Goal: Find specific page/section: Find specific page/section

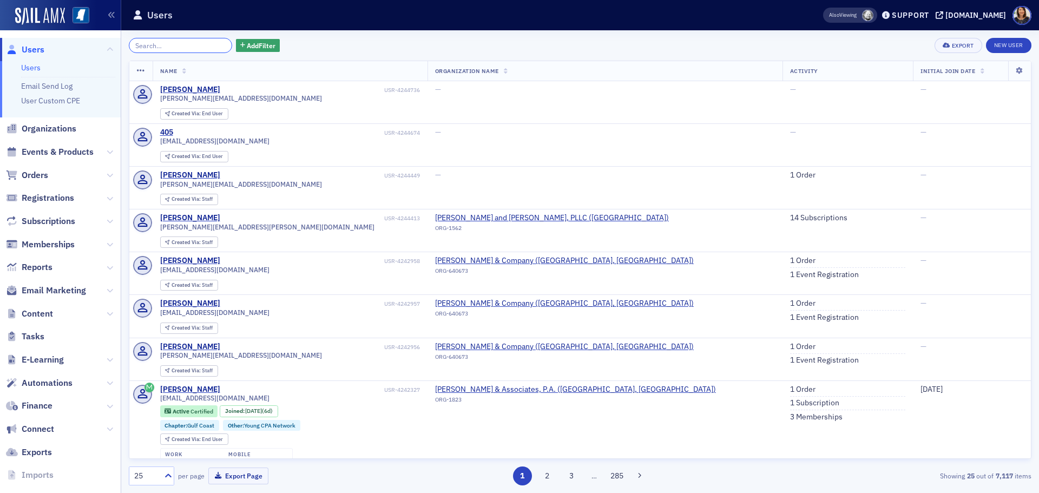
click at [172, 44] on input "search" at bounding box center [180, 45] width 103 height 15
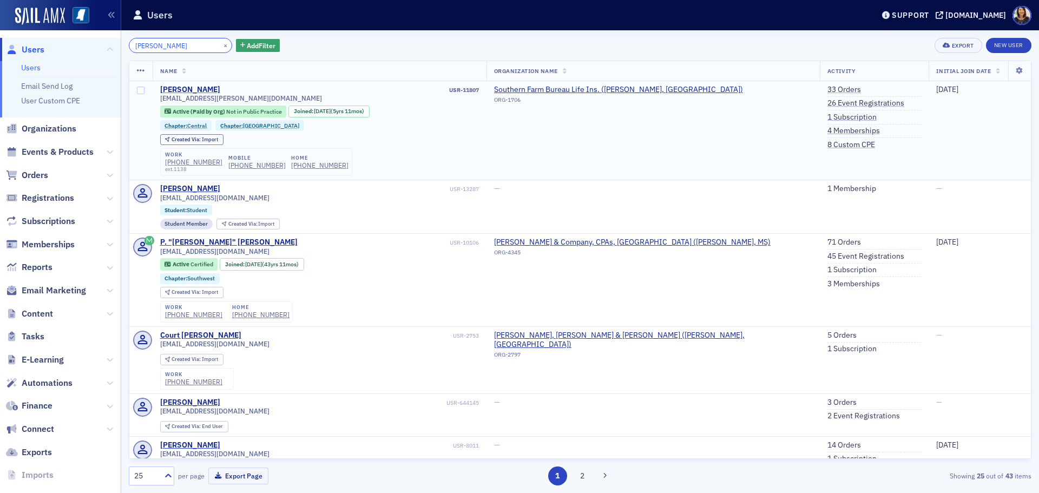
type input "[PERSON_NAME]"
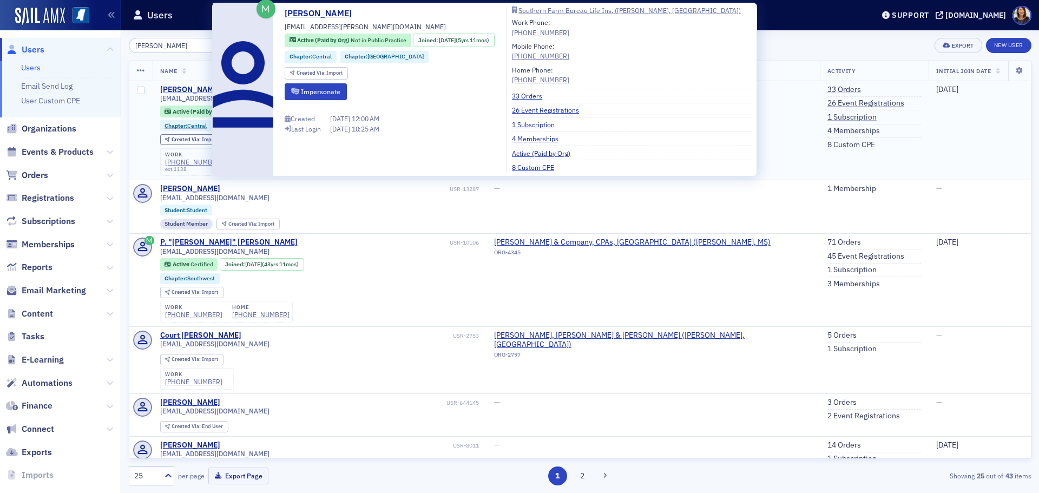
click at [189, 87] on div "[PERSON_NAME]" at bounding box center [190, 90] width 60 height 10
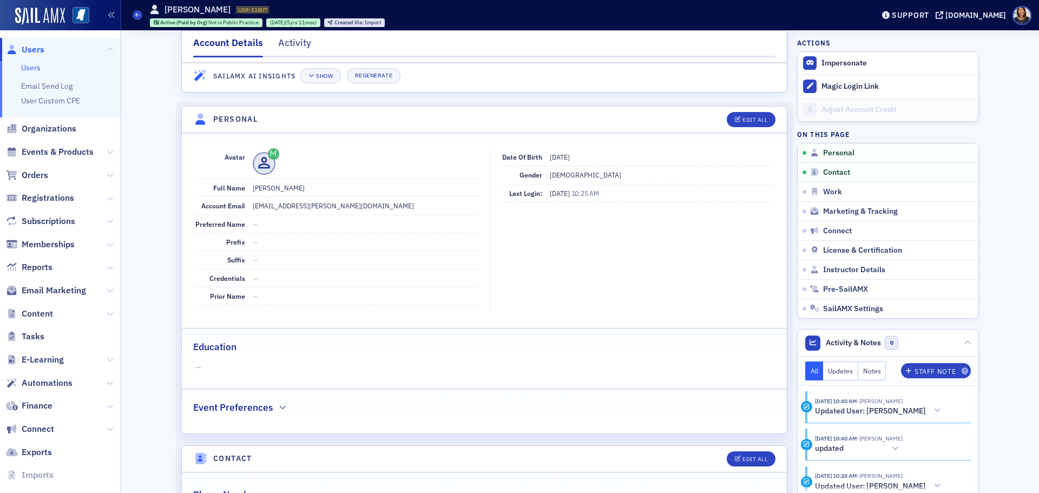
scroll to position [29, 0]
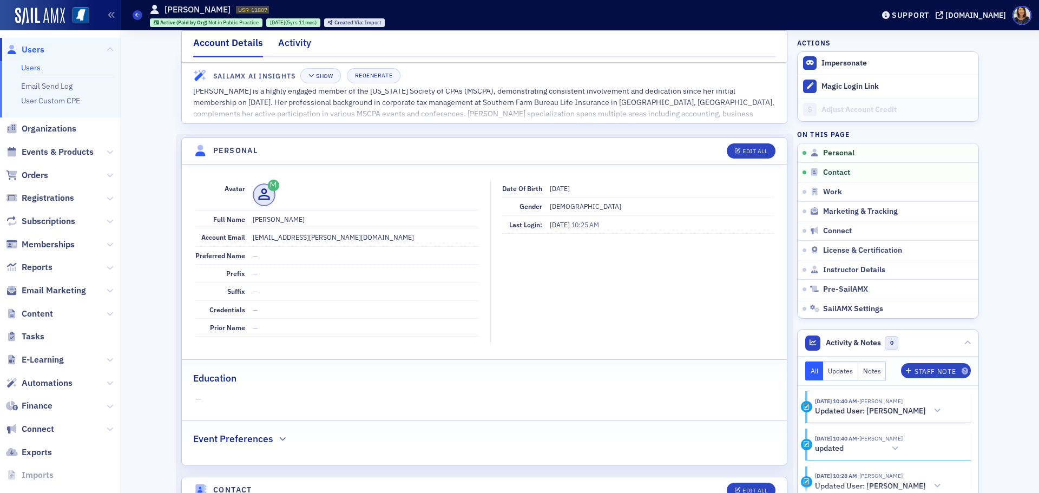
click at [291, 44] on div "Activity" at bounding box center [294, 46] width 33 height 20
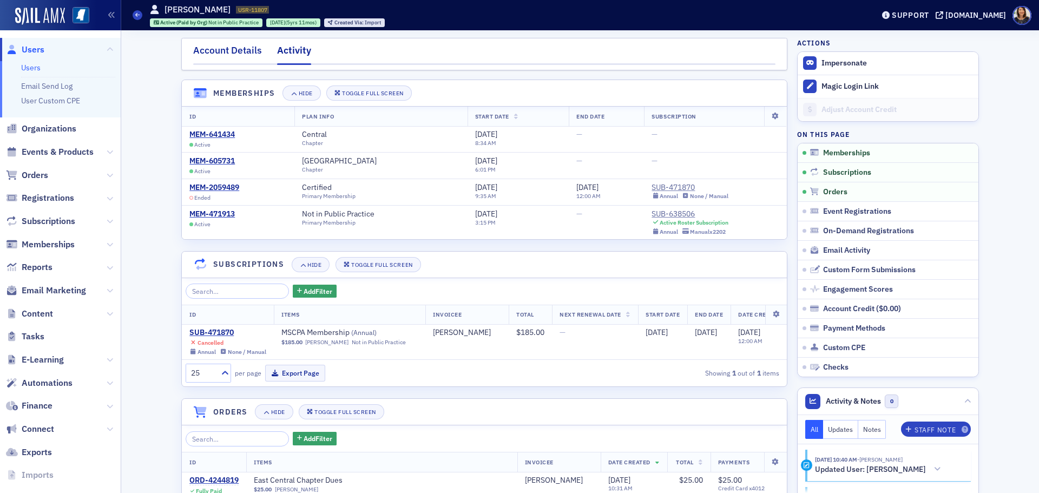
click at [229, 51] on div "Account Details" at bounding box center [227, 53] width 69 height 20
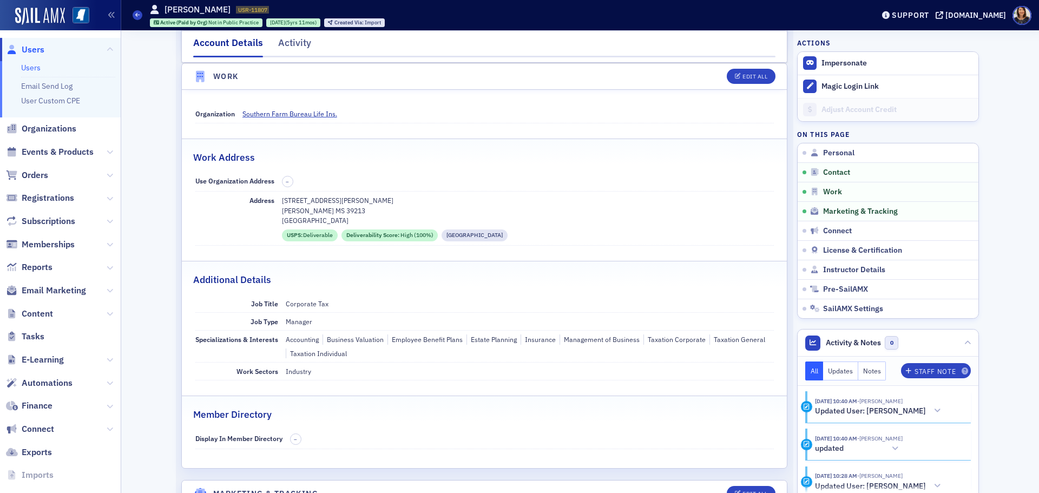
scroll to position [652, 0]
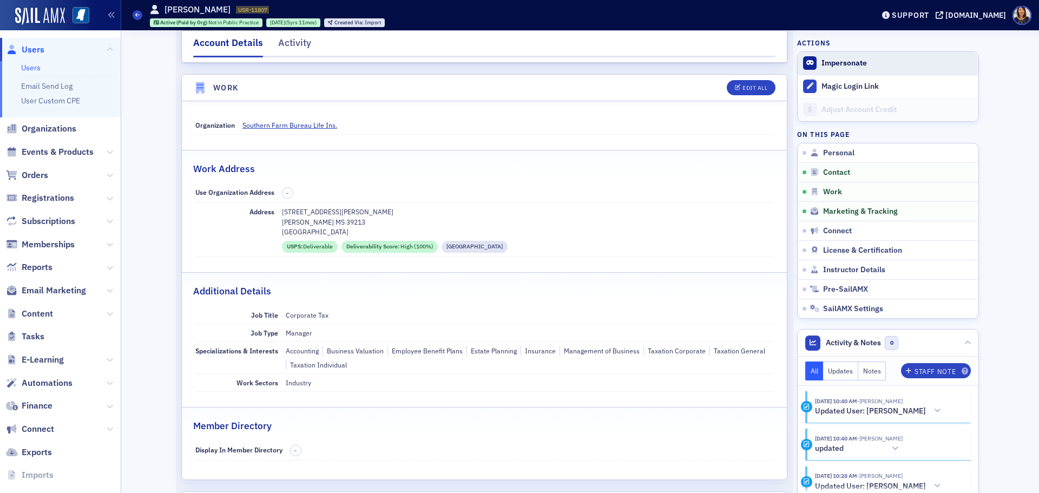
click at [830, 62] on button "Impersonate" at bounding box center [843, 63] width 45 height 10
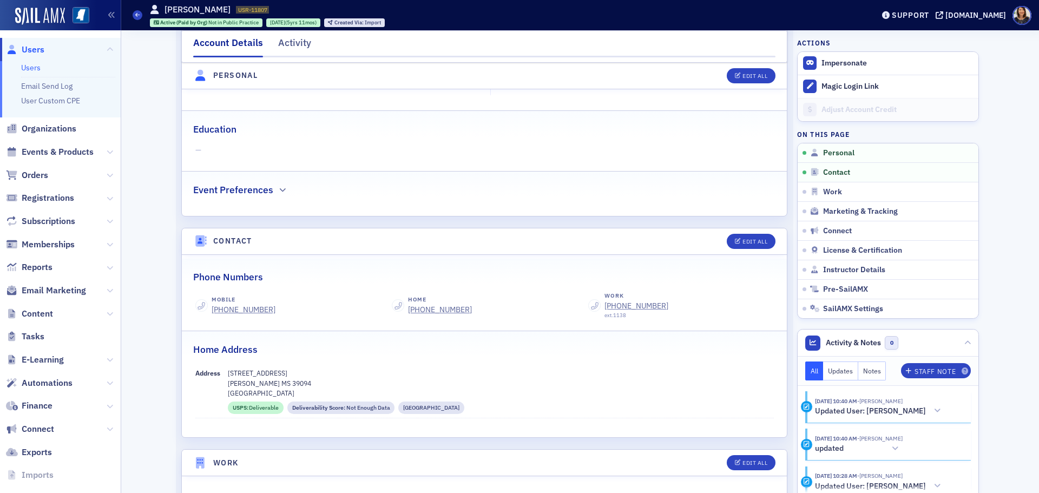
scroll to position [0, 0]
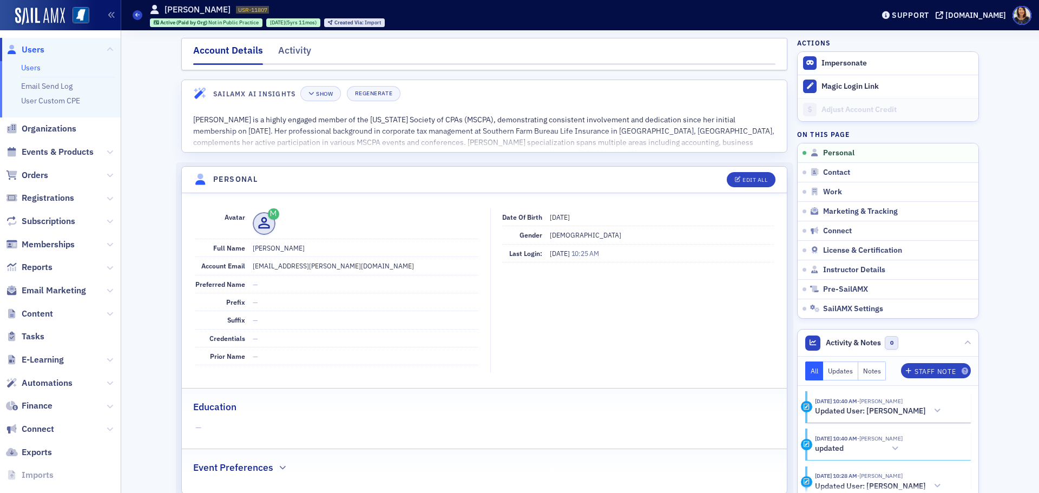
click at [35, 50] on span "Users" at bounding box center [33, 50] width 23 height 12
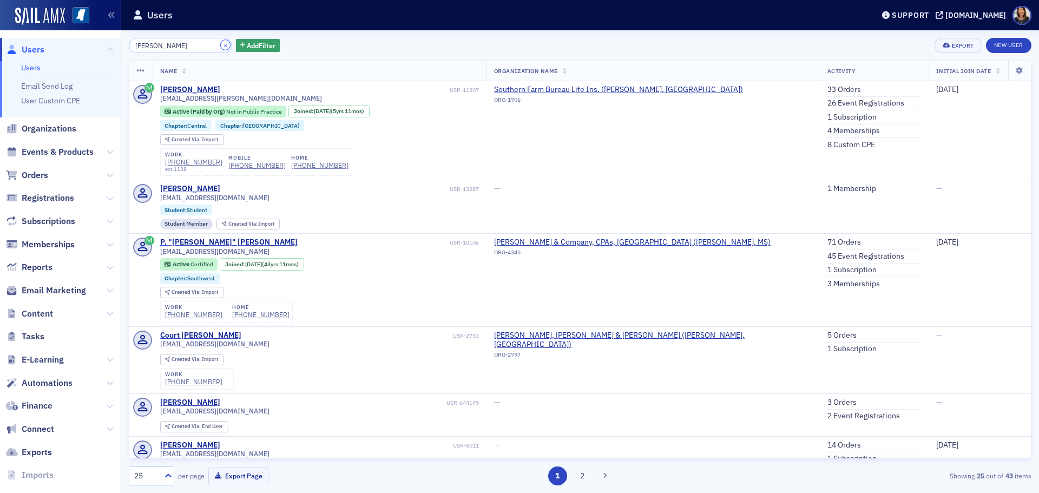
click at [221, 49] on button "×" at bounding box center [226, 45] width 10 height 10
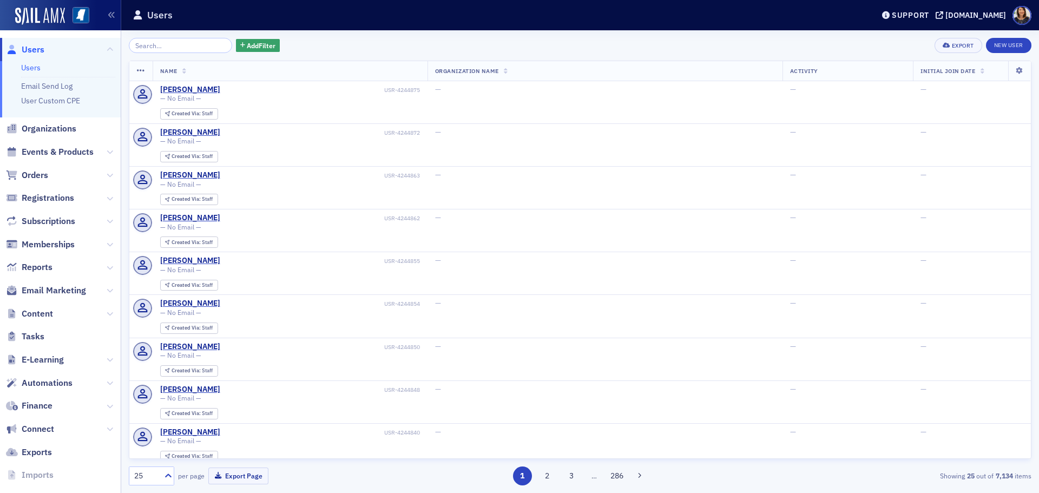
click at [26, 55] on span "Users" at bounding box center [33, 50] width 23 height 12
click at [365, 55] on div "Add Filter Export New User Name Organization Name Activity Initial Join Date [P…" at bounding box center [580, 261] width 902 height 447
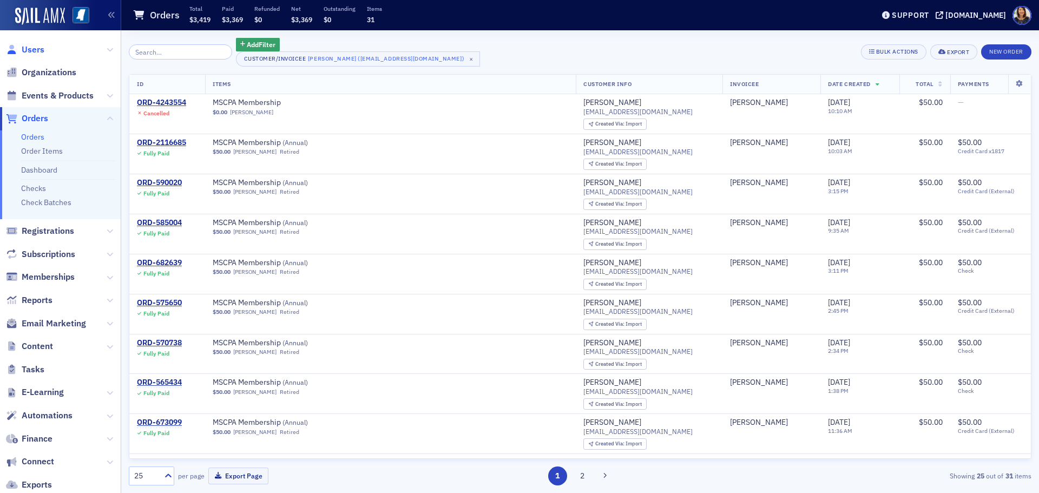
click at [37, 50] on span "Users" at bounding box center [33, 50] width 23 height 12
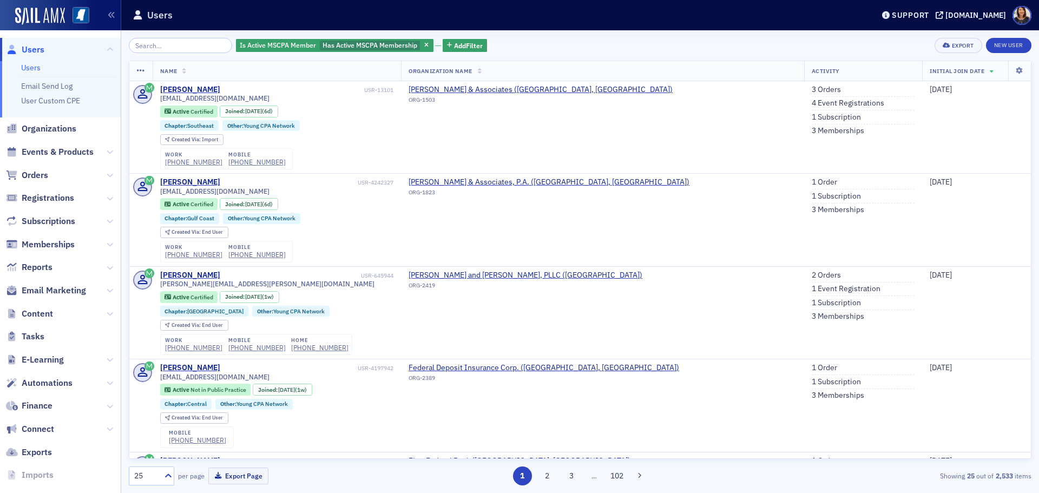
click at [28, 49] on span "Users" at bounding box center [33, 50] width 23 height 12
